Goal: Check status: Check status

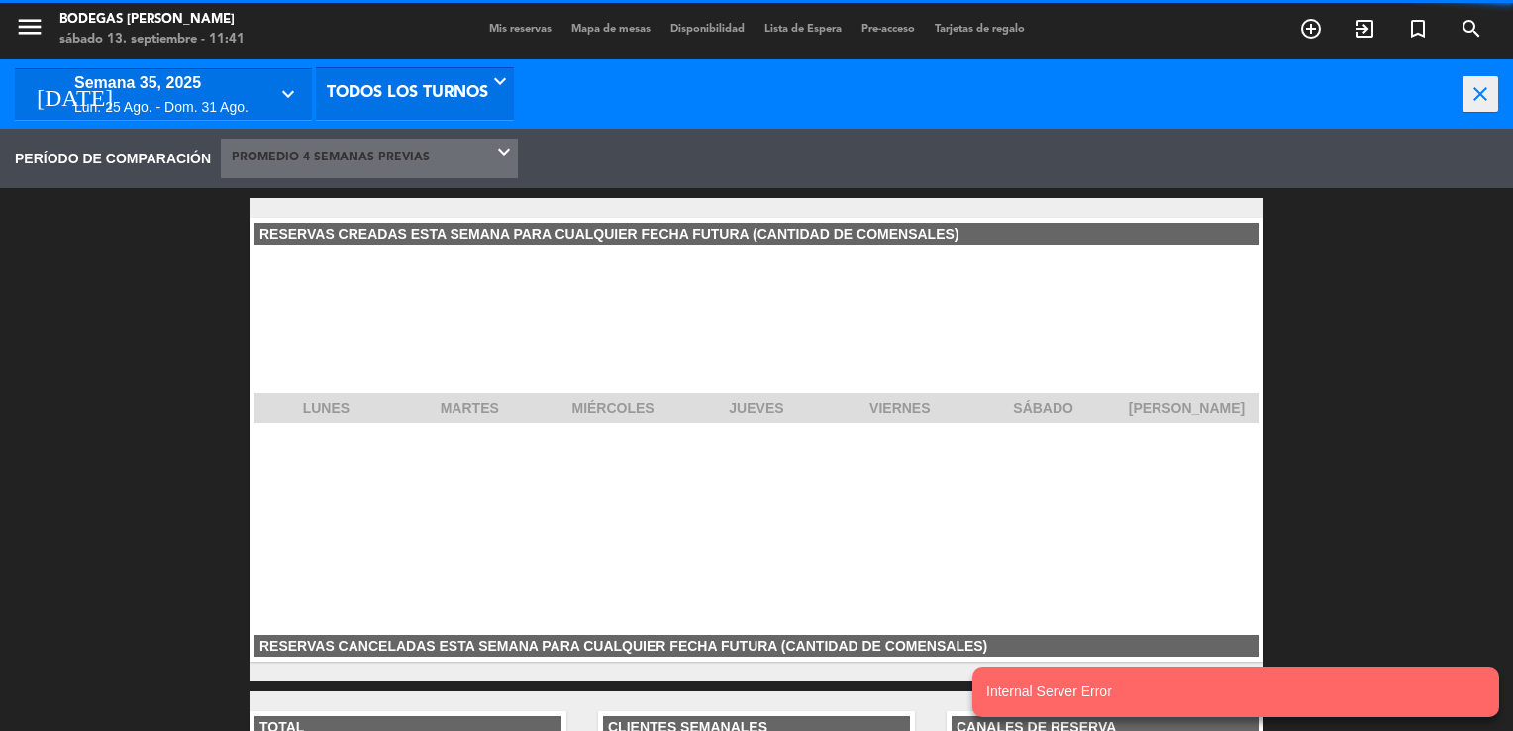
scroll to position [297, 317]
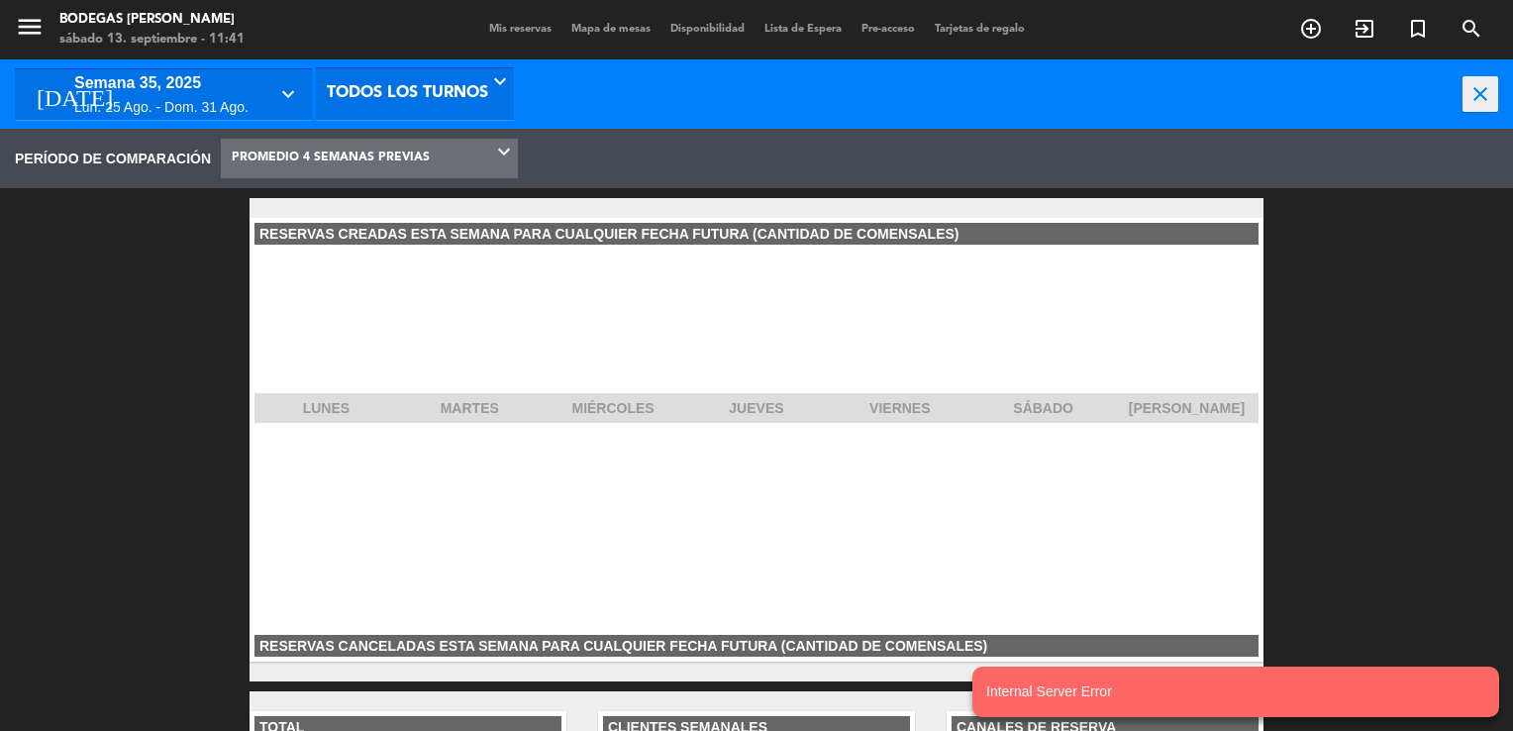
click at [45, 28] on span "menu" at bounding box center [37, 30] width 45 height 47
click at [28, 30] on icon "menu" at bounding box center [30, 27] width 30 height 30
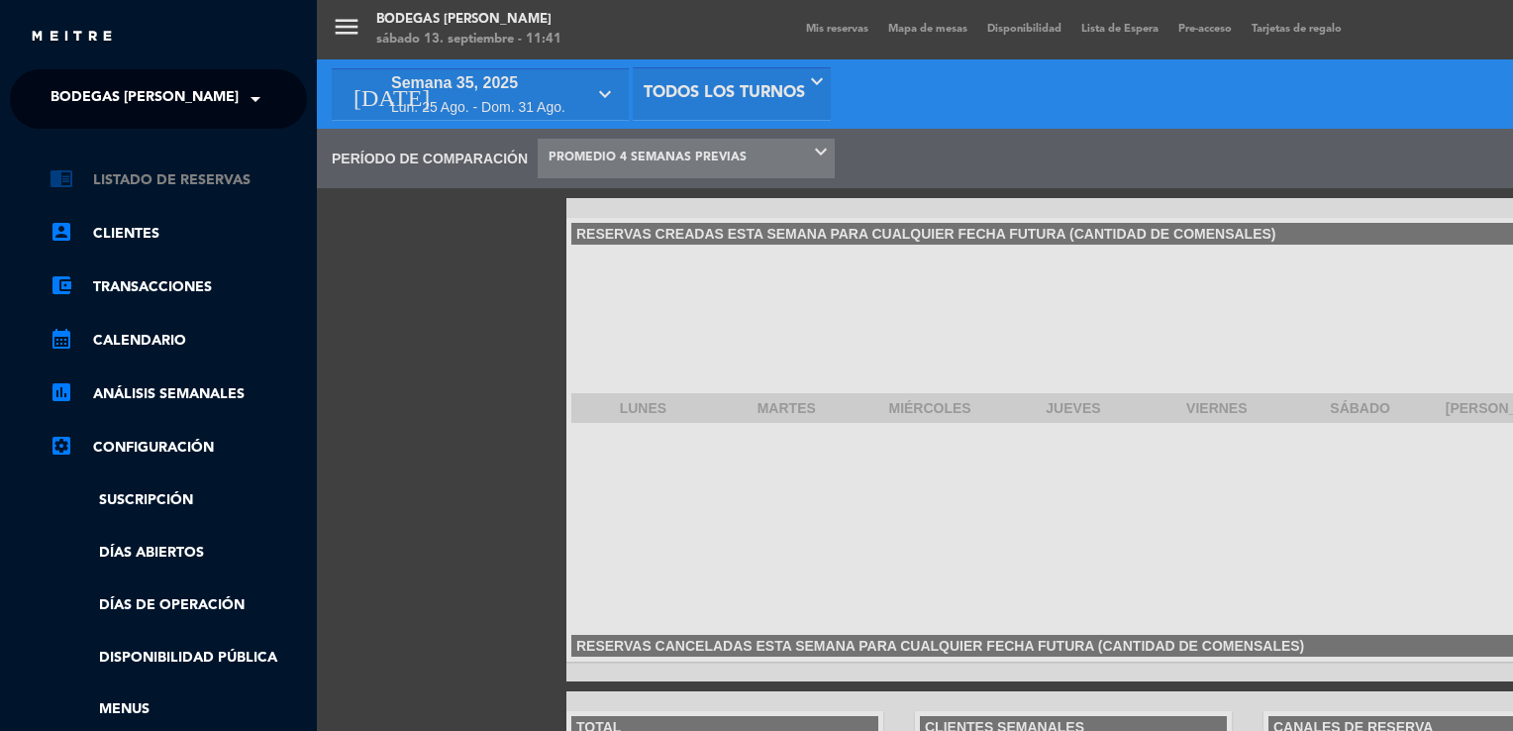
click at [190, 181] on link "chrome_reader_mode Listado de Reservas" at bounding box center [178, 180] width 257 height 24
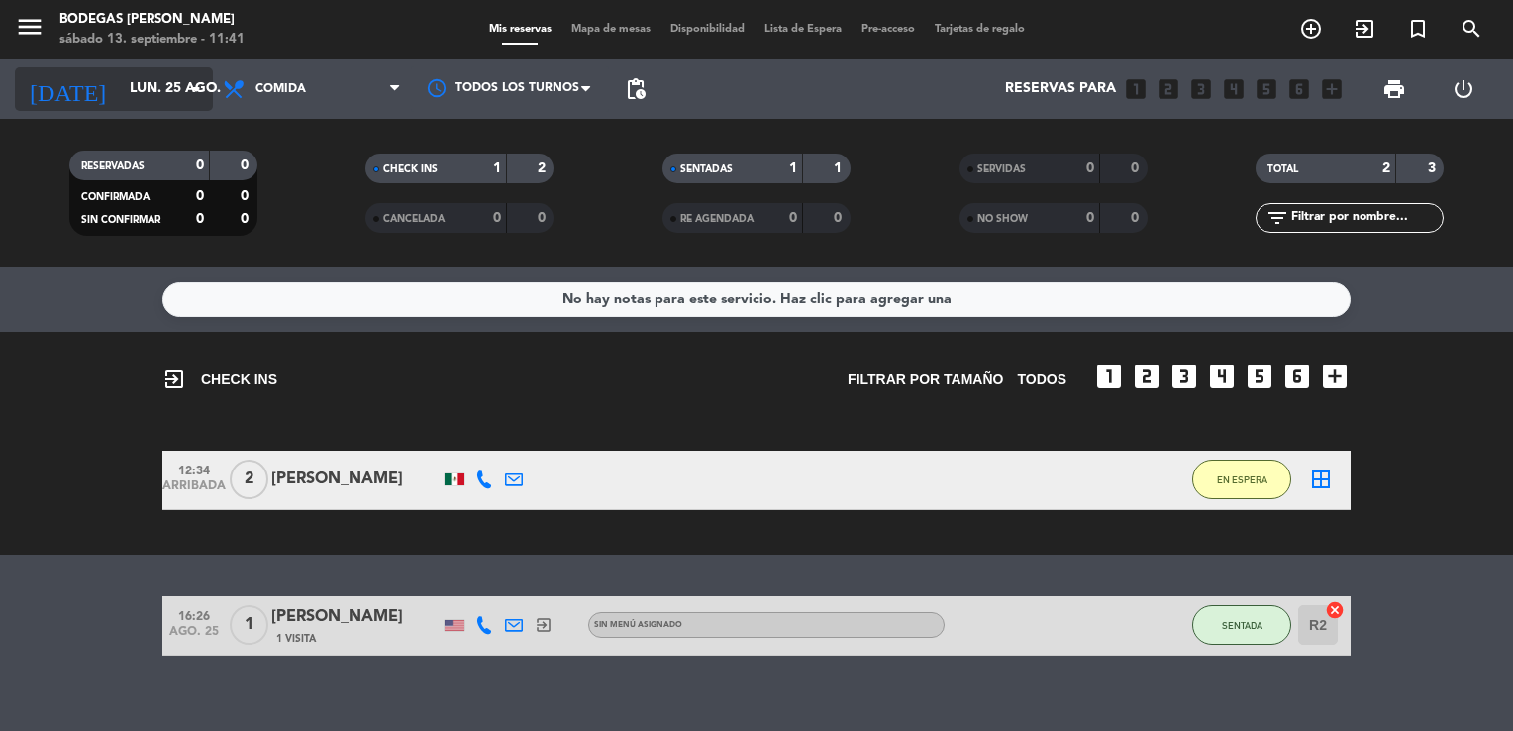
click at [190, 92] on icon "arrow_drop_down" at bounding box center [196, 89] width 24 height 24
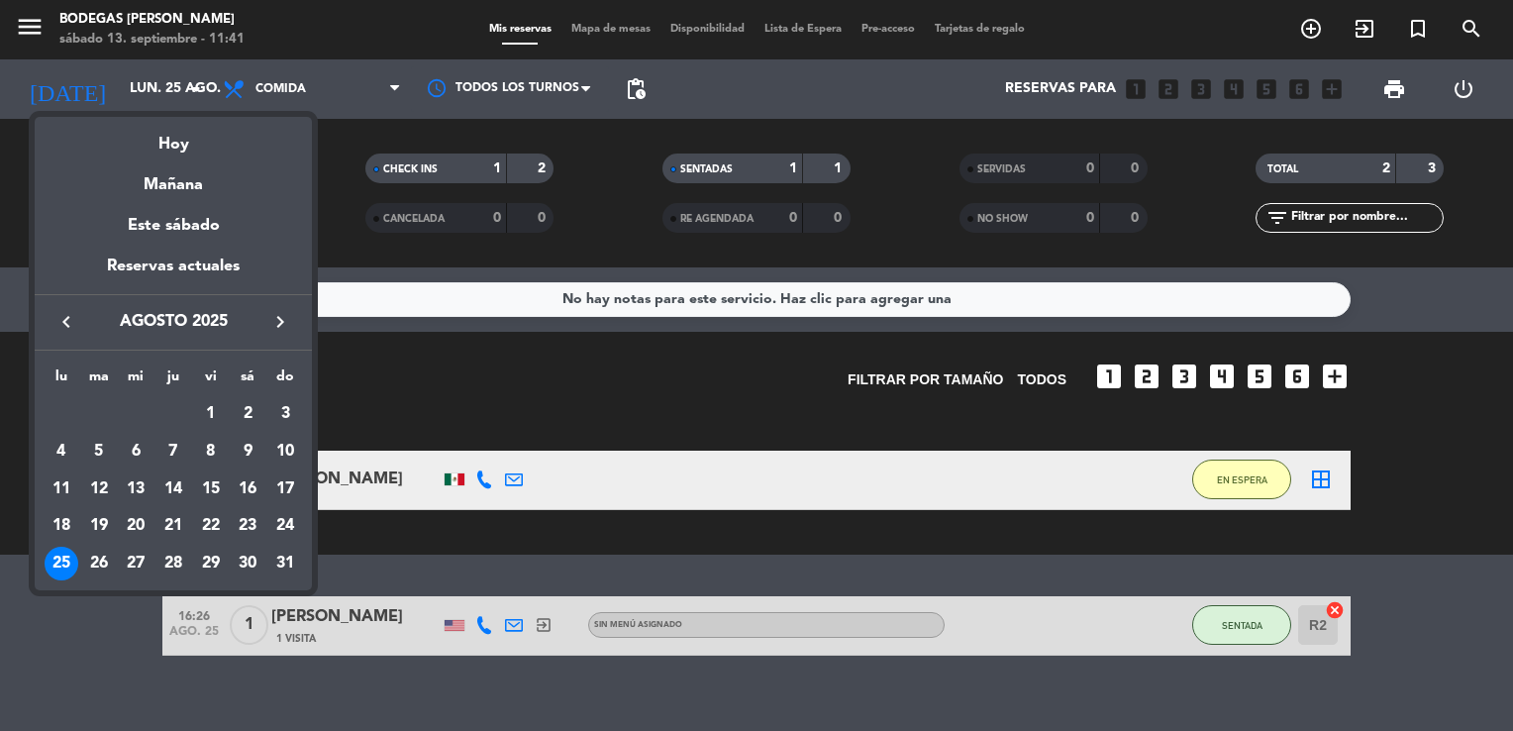
click at [277, 324] on icon "keyboard_arrow_right" at bounding box center [280, 322] width 24 height 24
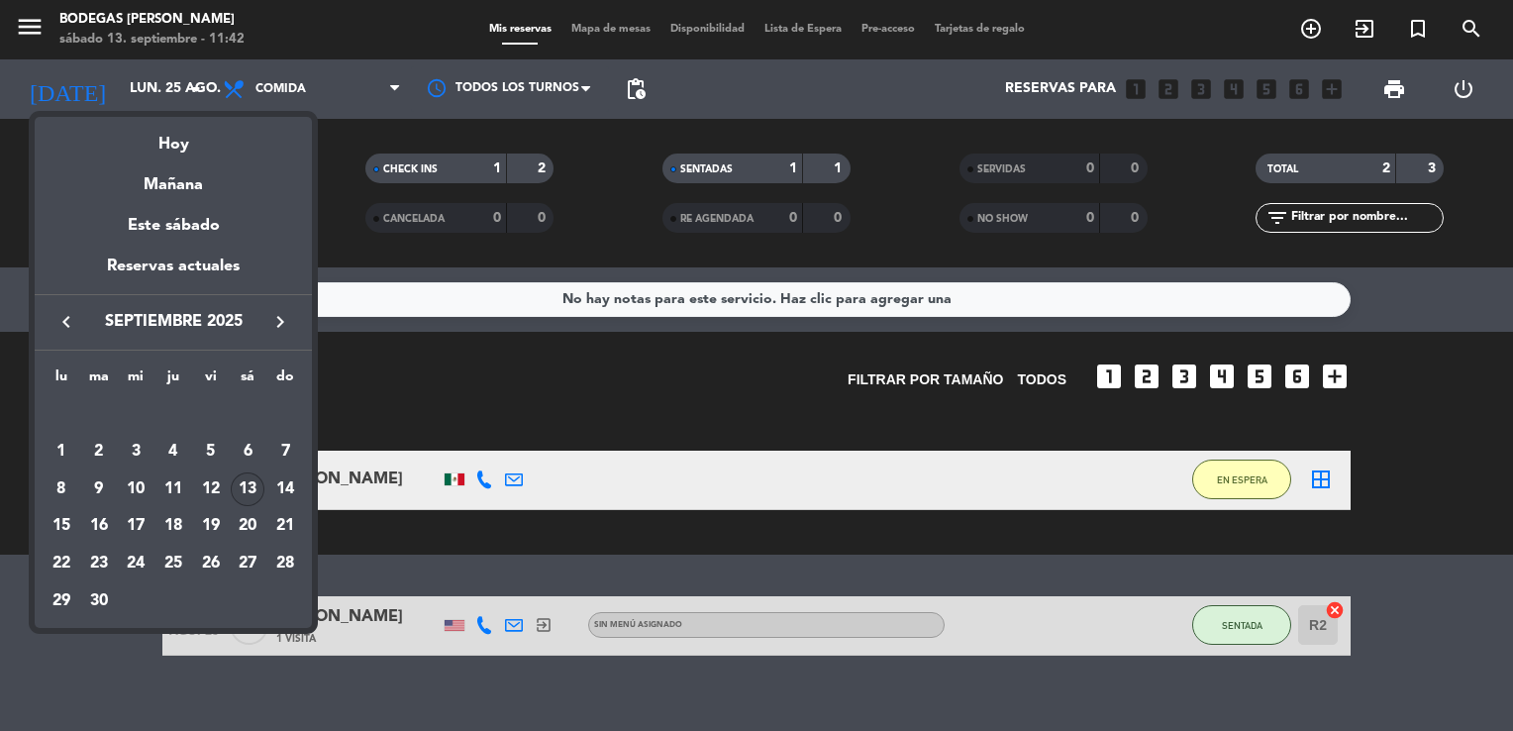
click at [250, 480] on div "13" at bounding box center [248, 489] width 34 height 34
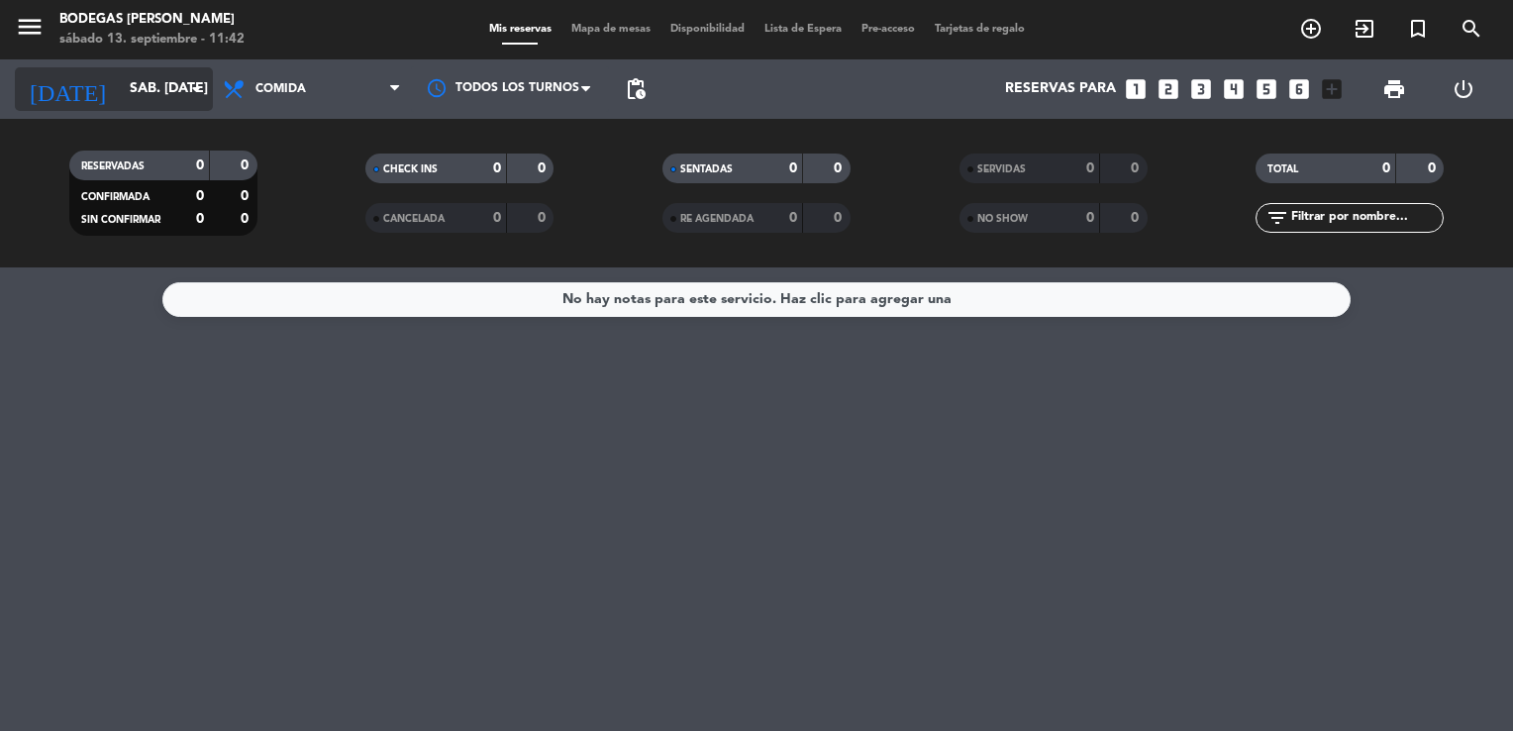
click at [177, 77] on input "sáb. [DATE]" at bounding box center [214, 89] width 188 height 36
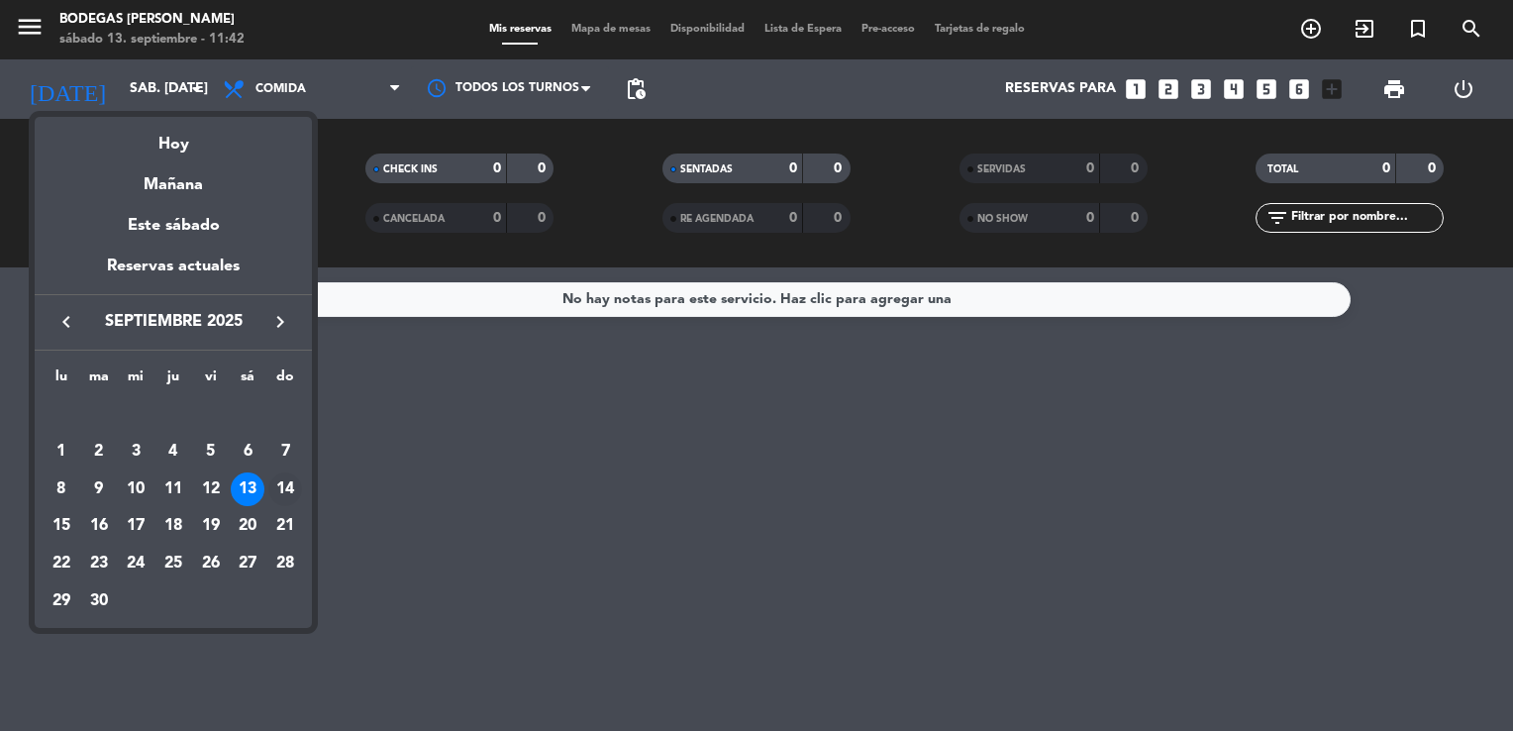
click at [286, 491] on div "14" at bounding box center [285, 489] width 34 height 34
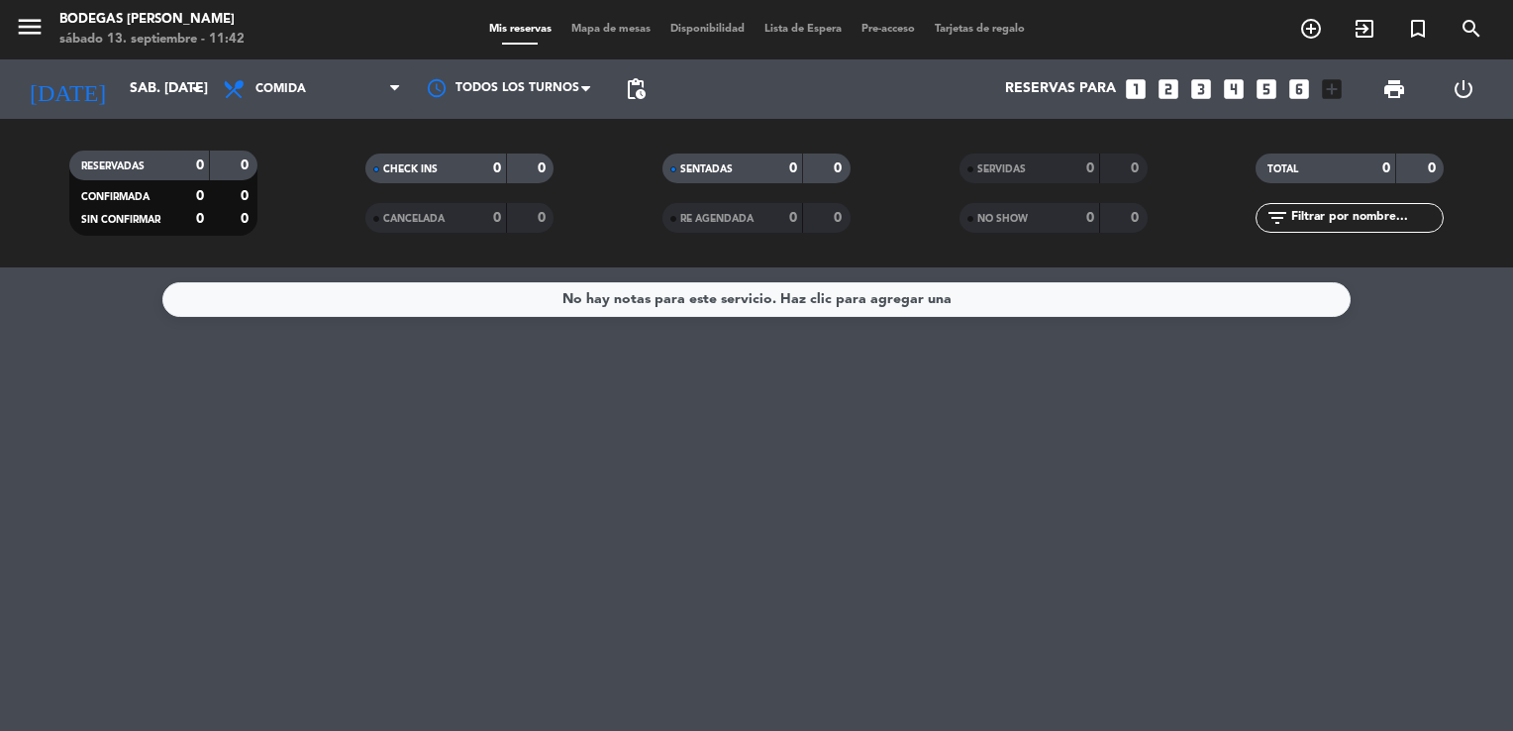
type input "dom. [DATE]"
